Goal: Navigation & Orientation: Find specific page/section

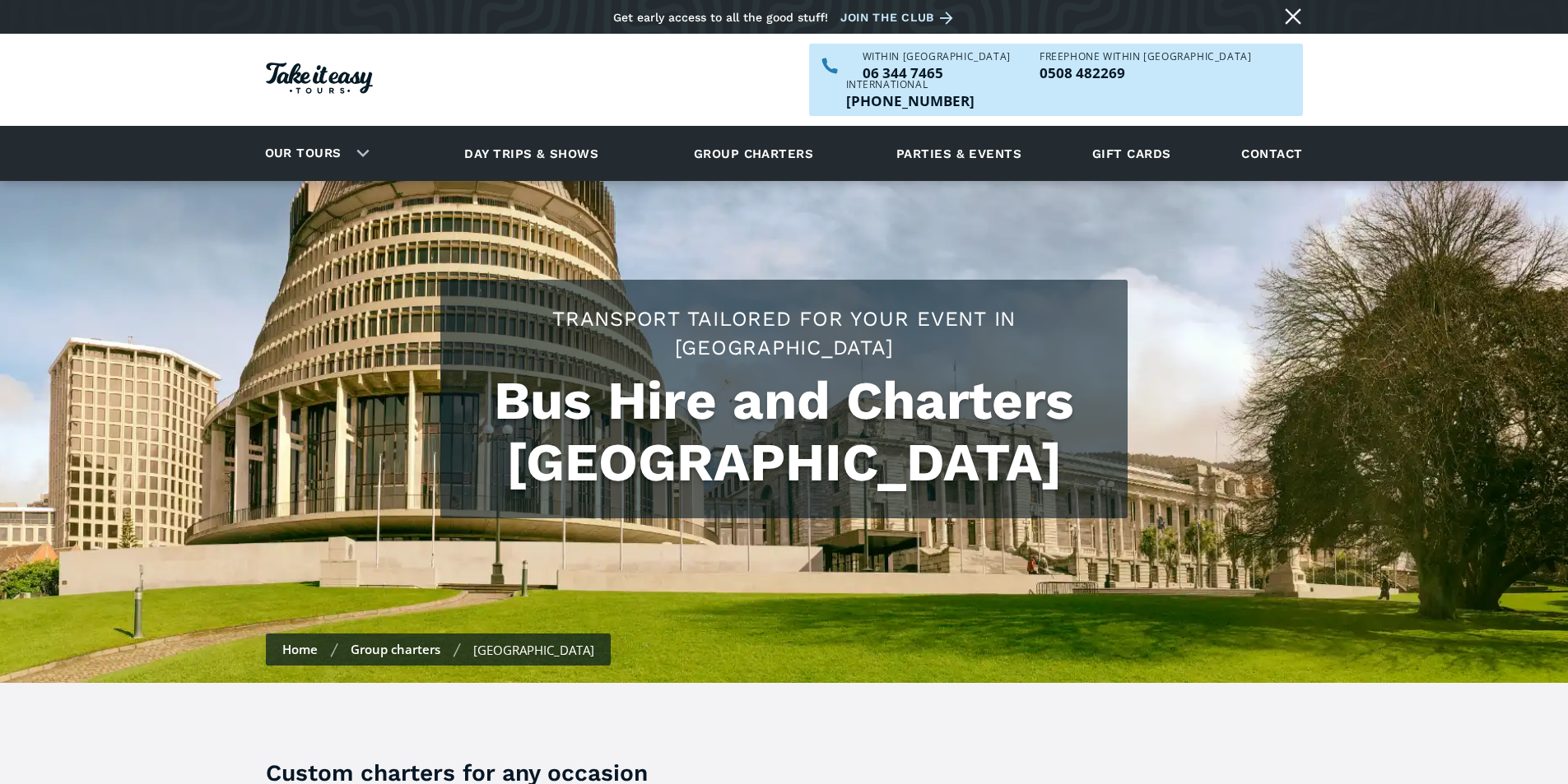
click at [384, 131] on div "Our tours Our tours Explore our tours and book your next adventure now! View al…" at bounding box center [778, 154] width 1066 height 56
click at [344, 134] on link "Our tours" at bounding box center [304, 153] width 102 height 38
click at [345, 134] on link "Our tours" at bounding box center [304, 153] width 102 height 38
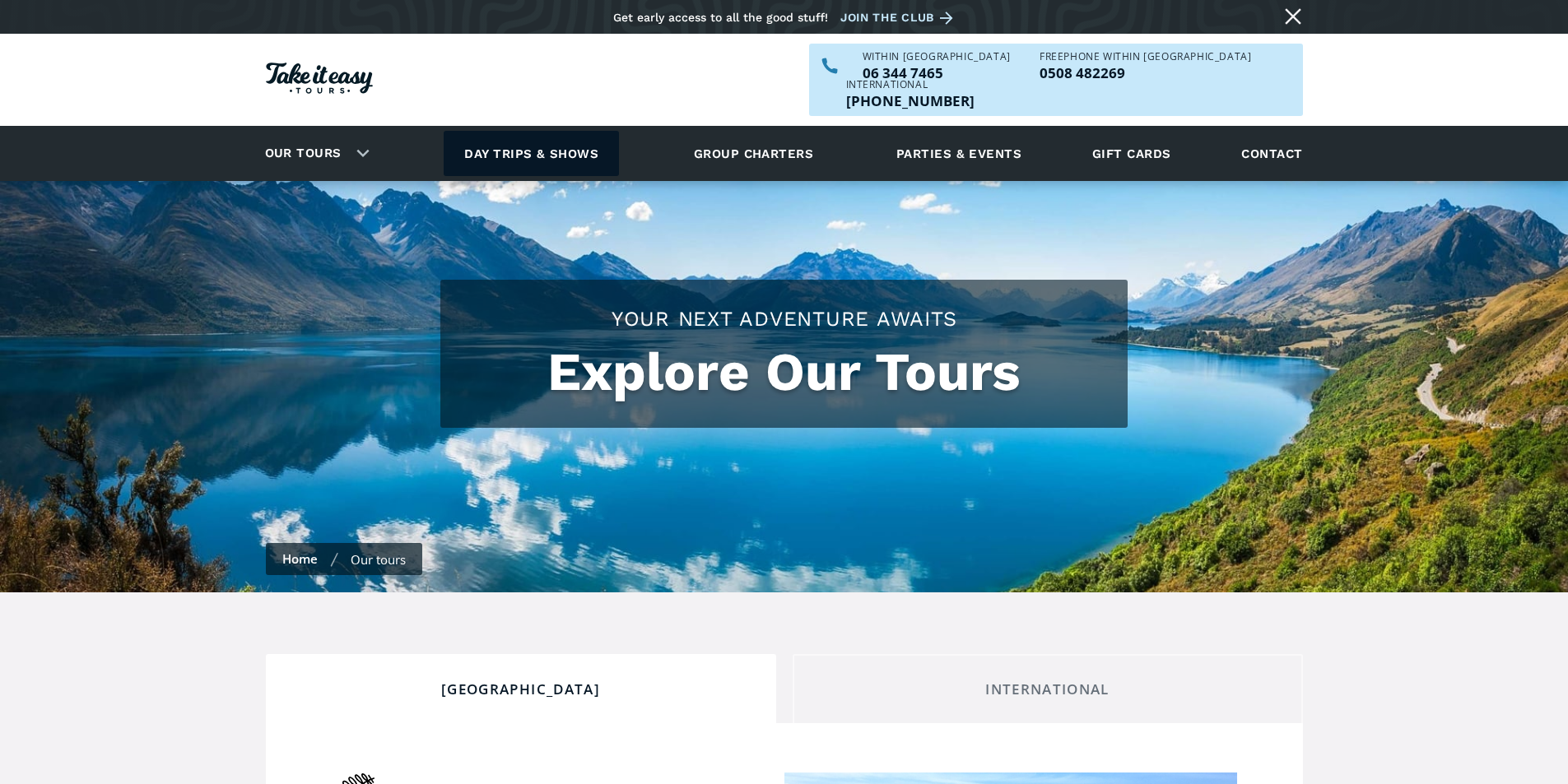
click at [512, 132] on link "Day trips & shows" at bounding box center [531, 153] width 175 height 45
